Goal: Task Accomplishment & Management: Use online tool/utility

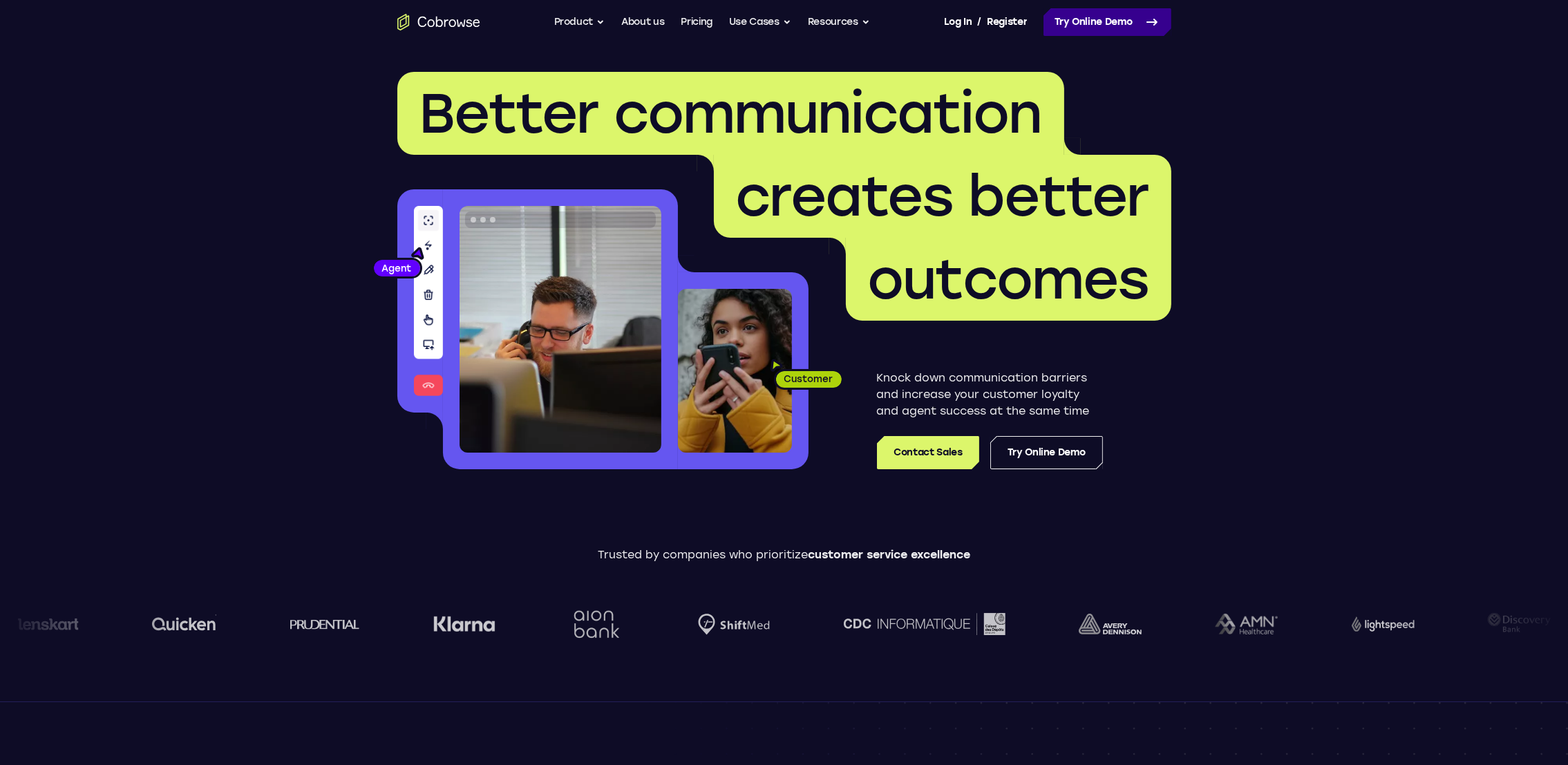
click at [1127, 27] on link "Try Online Demo" at bounding box center [1107, 22] width 128 height 27
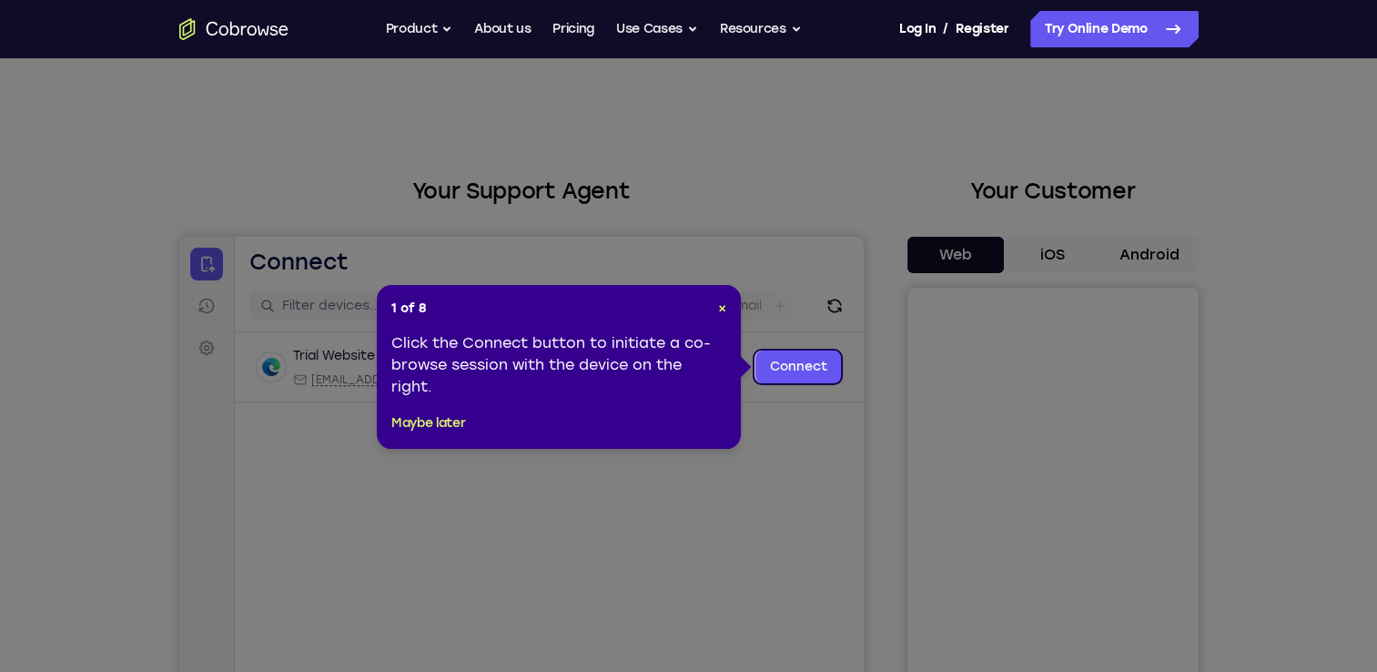
click at [712, 311] on header "1 of 8 ×" at bounding box center [558, 308] width 335 height 18
drag, startPoint x: 719, startPoint y: 307, endPoint x: 667, endPoint y: 60, distance: 252.0
click at [719, 307] on span "×" at bounding box center [722, 307] width 8 height 15
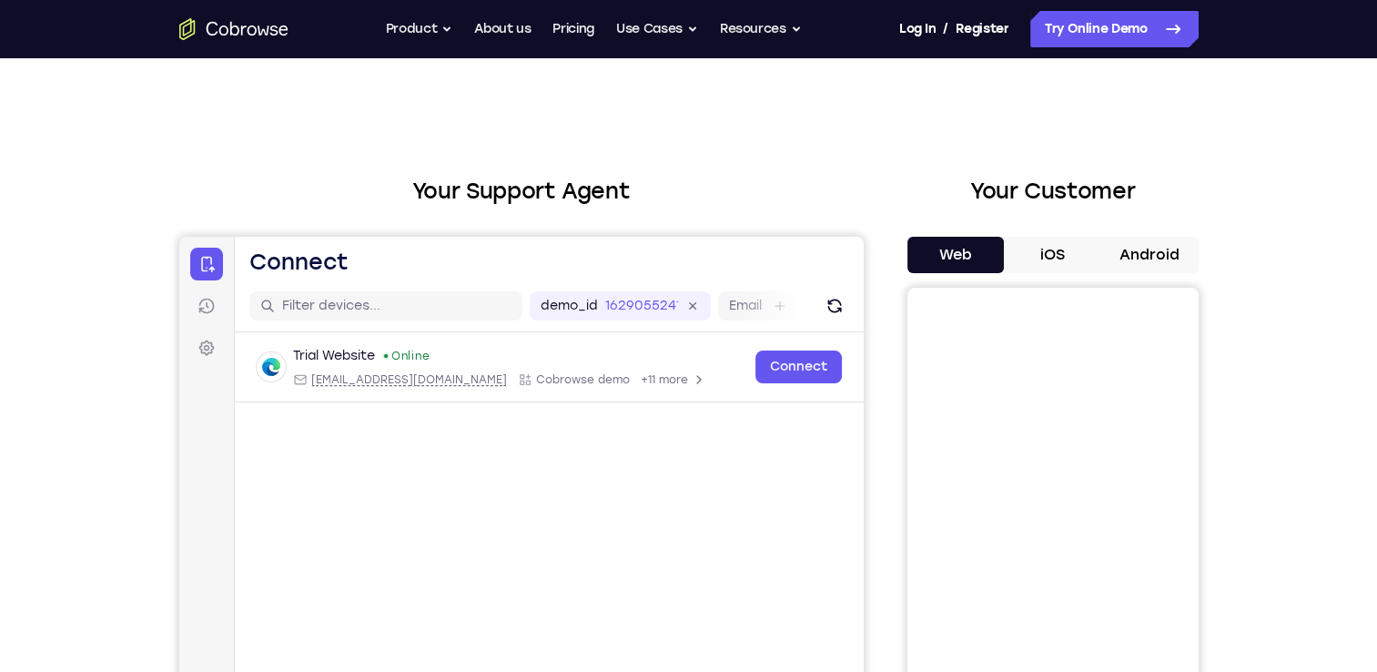
click at [1180, 262] on button "Android" at bounding box center [1149, 255] width 97 height 36
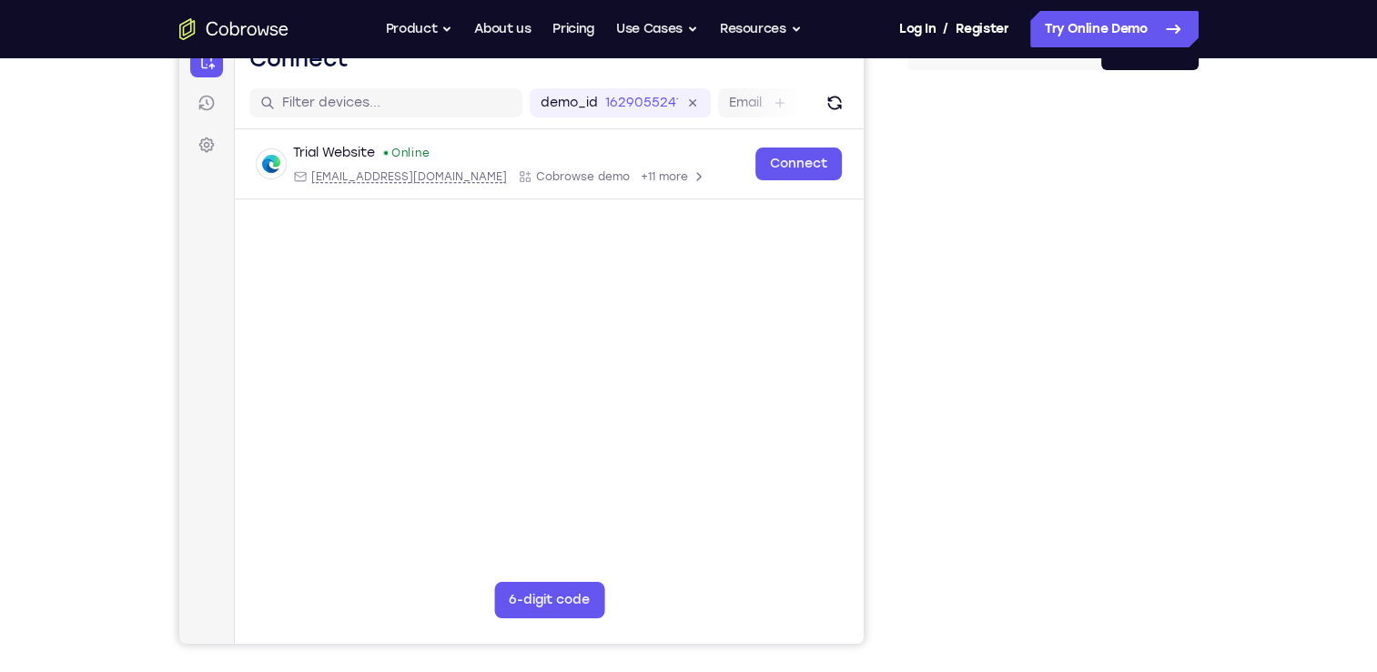
scroll to position [204, 0]
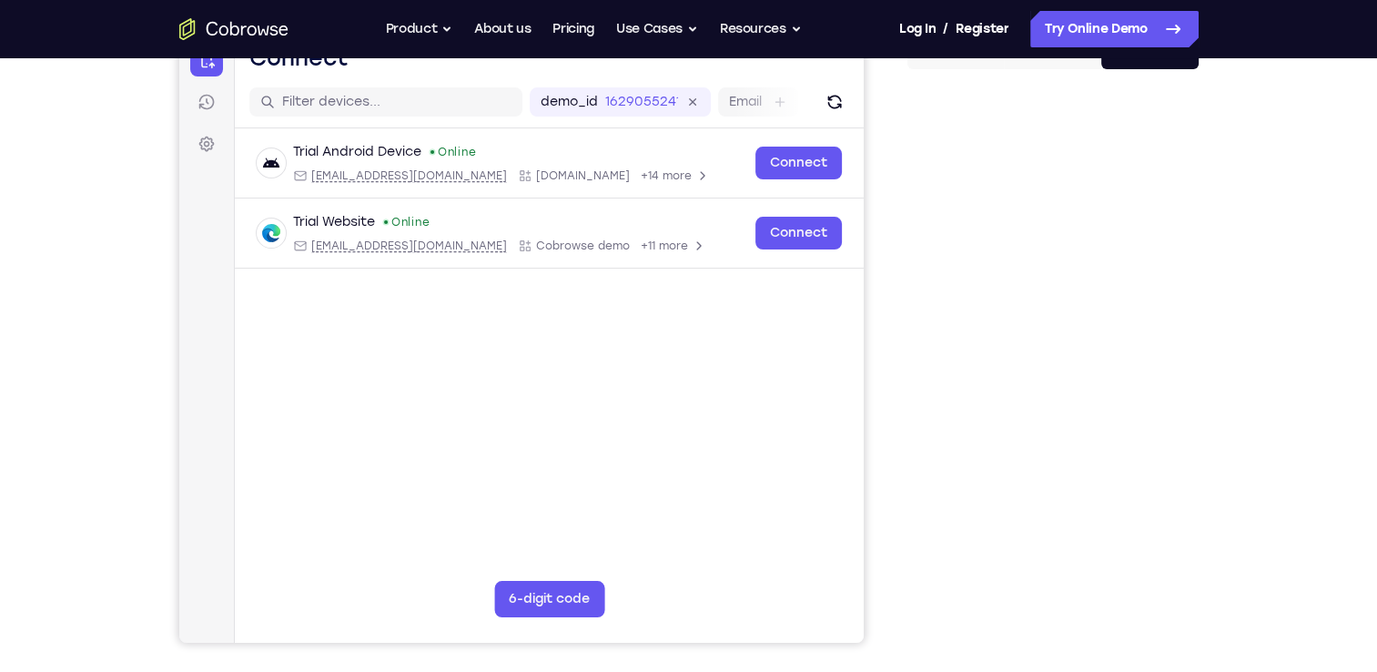
drag, startPoint x: 1162, startPoint y: 303, endPoint x: 879, endPoint y: 441, distance: 315.0
click at [879, 441] on div "Your Support Agent Your Customer Web iOS Android" at bounding box center [688, 307] width 1019 height 672
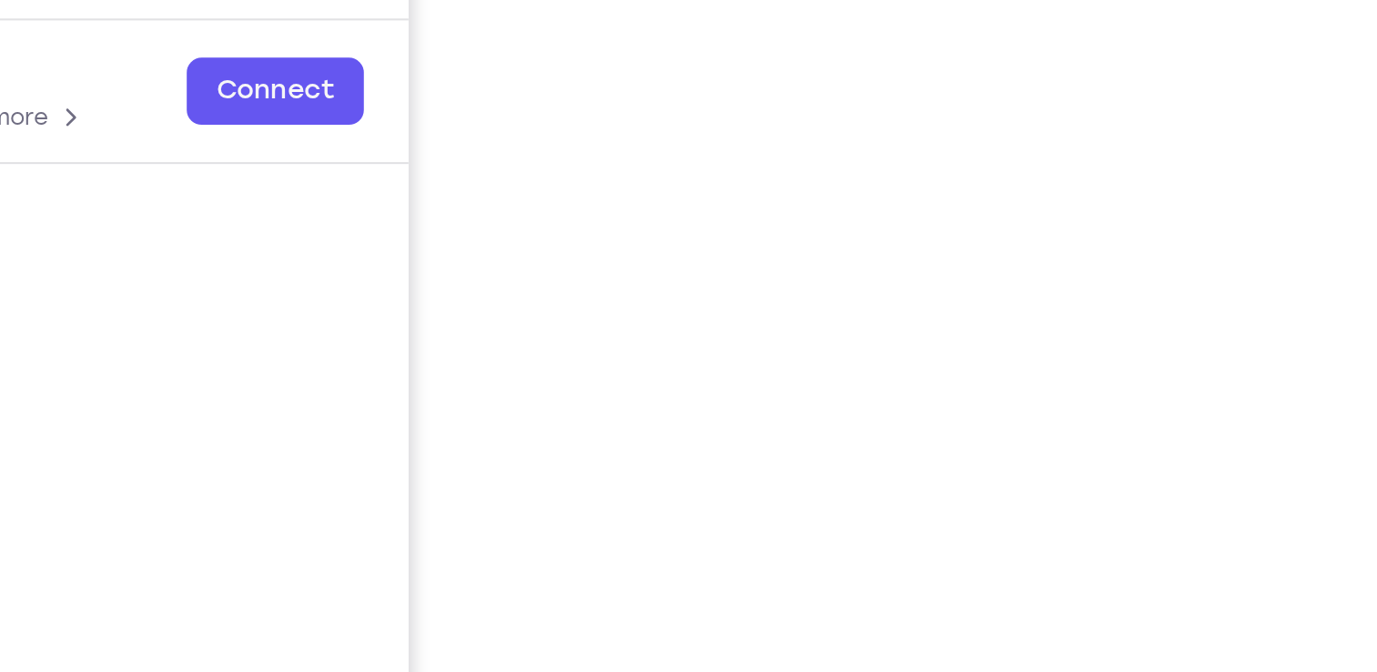
scroll to position [240, 0]
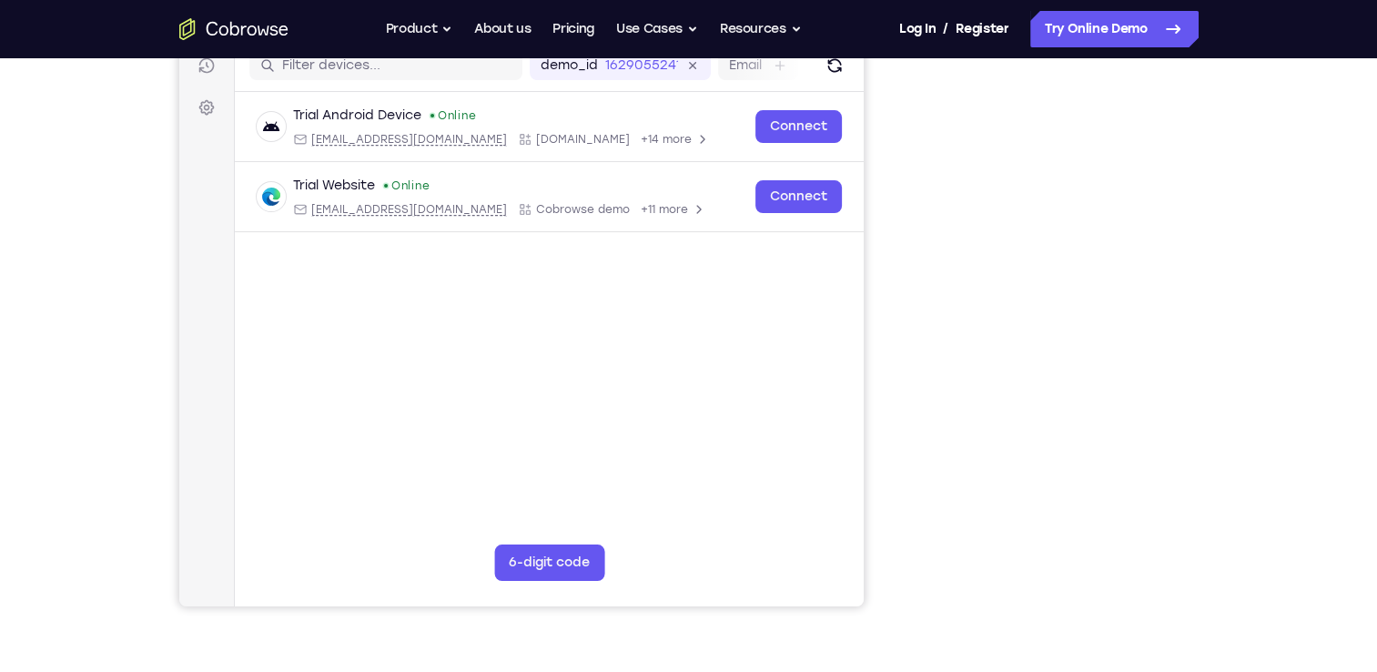
click at [1244, 440] on div "Your Support Agent Your Customer Web iOS Android Next Steps We’d be happy to gi…" at bounding box center [688, 418] width 1165 height 1200
